Goal: Task Accomplishment & Management: Manage account settings

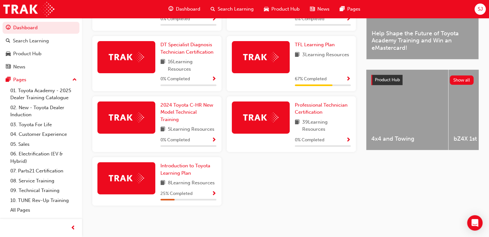
scroll to position [203, 0]
click at [479, 9] on span "SJ" at bounding box center [479, 8] width 5 height 7
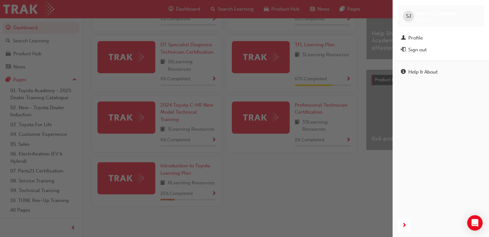
click at [479, 9] on div "[PERSON_NAME] [PERSON_NAME] 660518" at bounding box center [440, 16] width 86 height 22
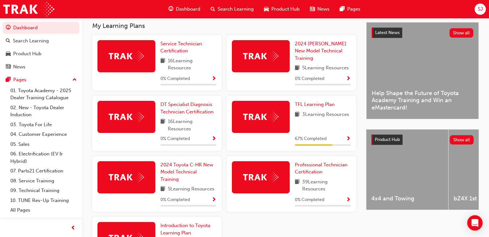
scroll to position [128, 0]
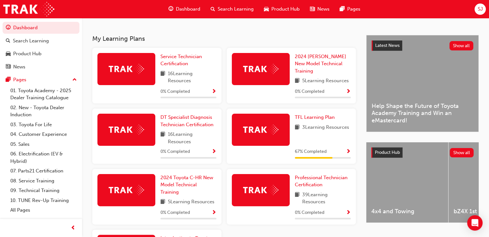
click at [485, 10] on div "Dashboard Search Learning Product Hub News Pages SJ" at bounding box center [244, 9] width 489 height 18
click at [477, 9] on span "SJ" at bounding box center [479, 8] width 5 height 7
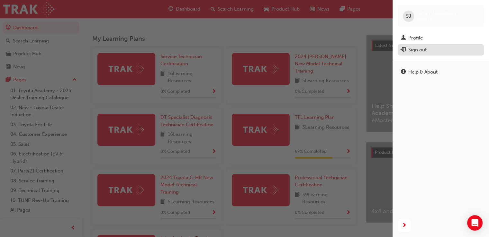
click at [418, 52] on div "Sign out" at bounding box center [417, 49] width 18 height 7
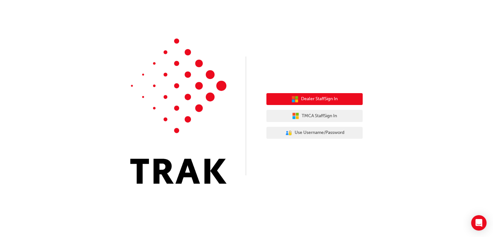
click at [311, 94] on button "Dealer Staff Sign In" at bounding box center [315, 99] width 96 height 12
